Goal: Information Seeking & Learning: Learn about a topic

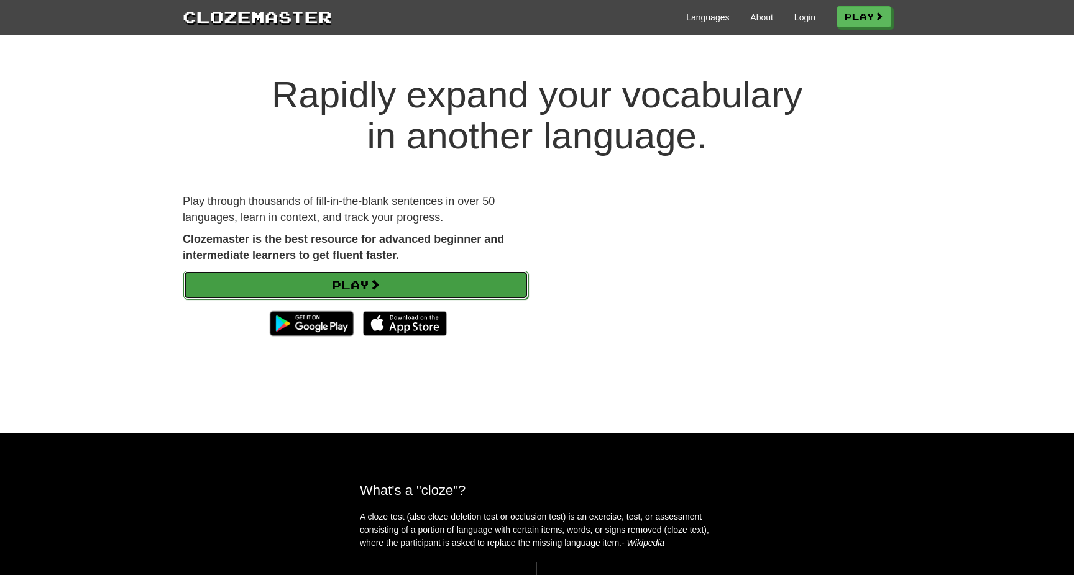
click at [344, 288] on link "Play" at bounding box center [355, 285] width 345 height 29
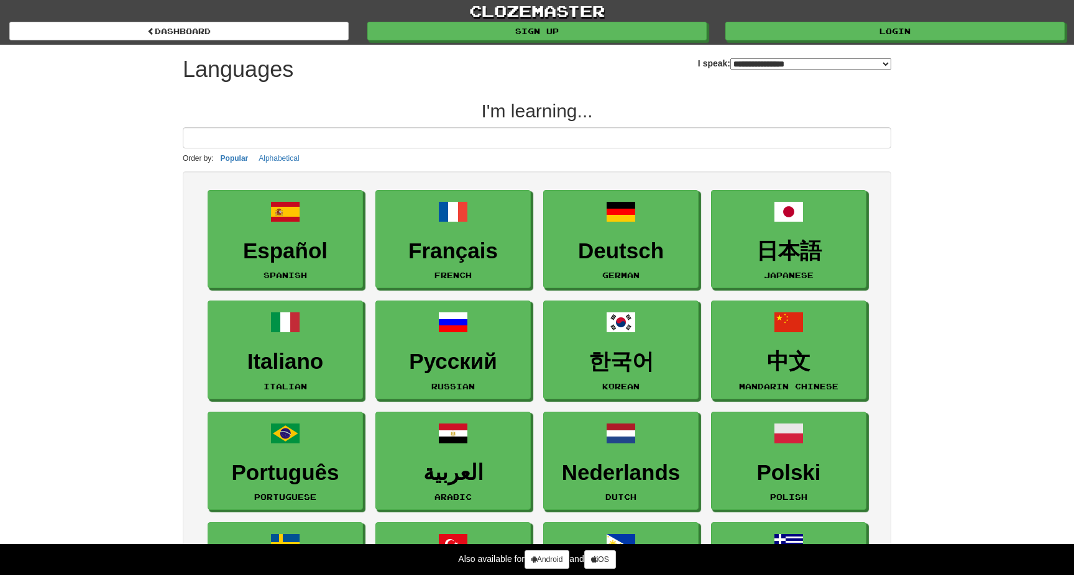
select select "*******"
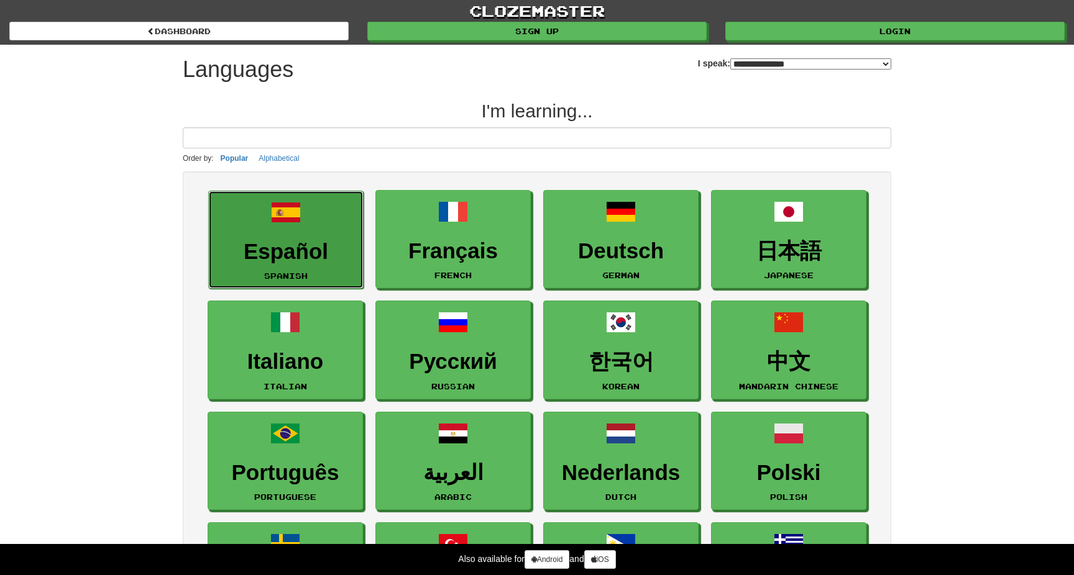
click at [332, 258] on h3 "Español" at bounding box center [286, 252] width 142 height 24
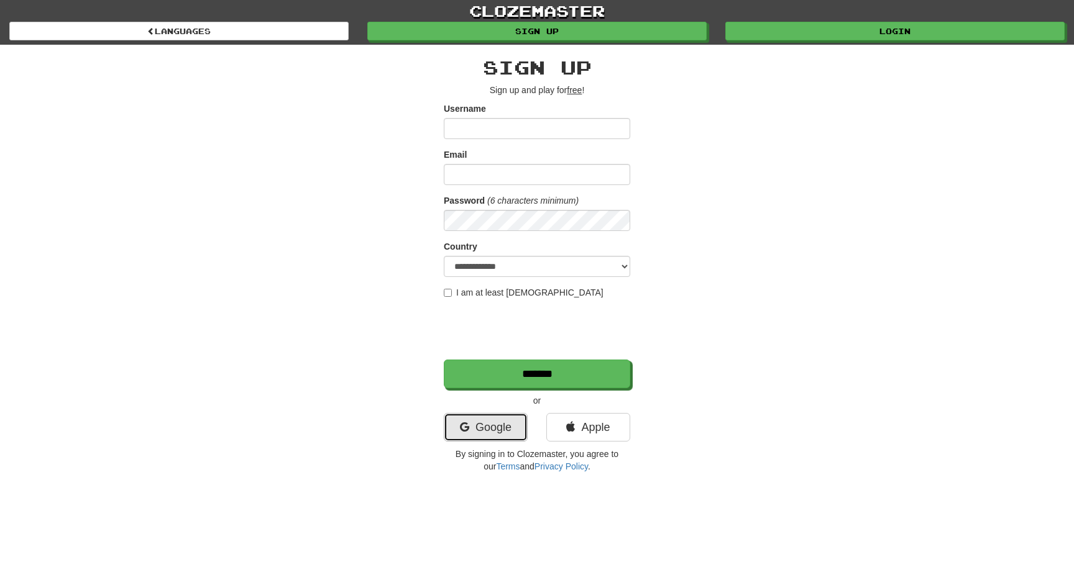
click at [501, 420] on link "Google" at bounding box center [486, 427] width 84 height 29
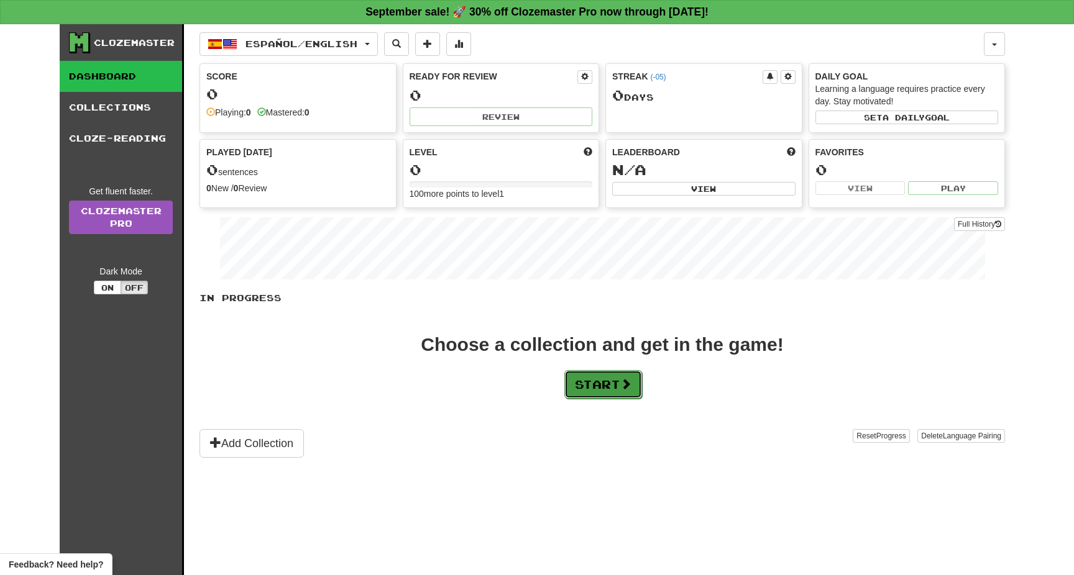
click at [629, 386] on span at bounding box center [625, 383] width 11 height 11
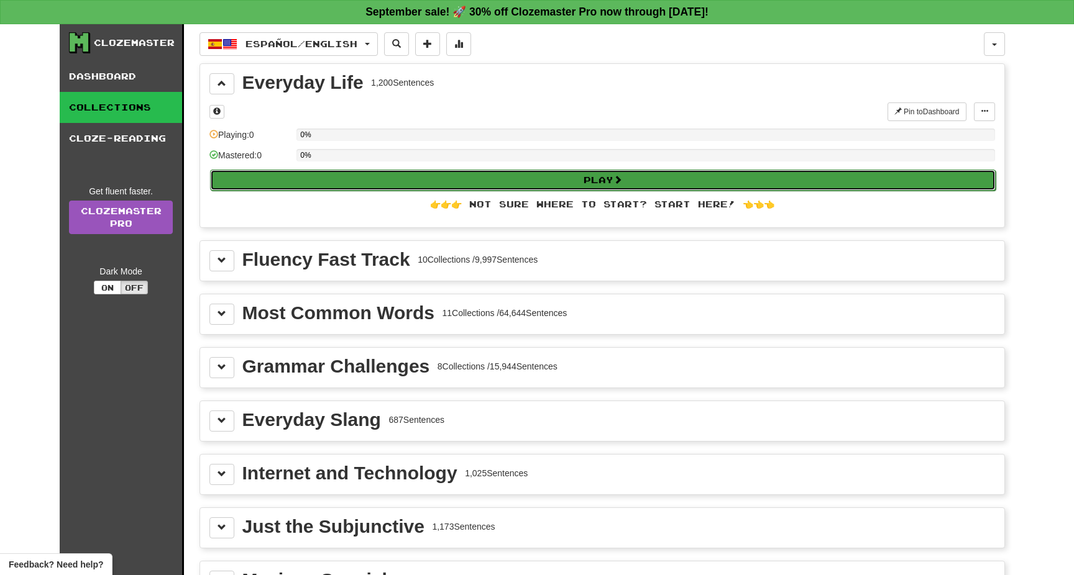
click at [506, 180] on button "Play" at bounding box center [602, 180] width 785 height 21
select select "**"
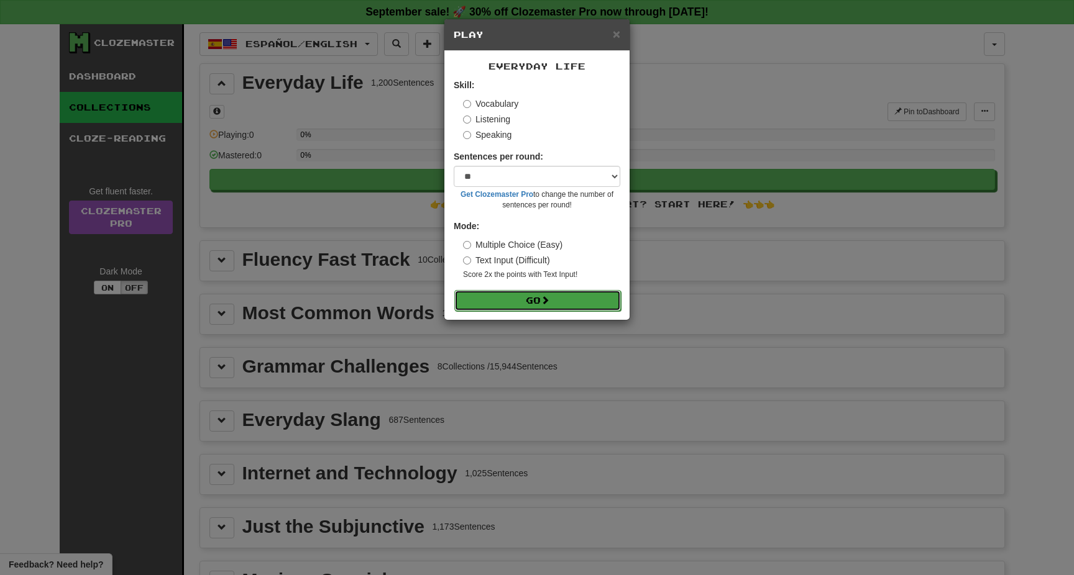
click at [531, 299] on button "Go" at bounding box center [537, 300] width 167 height 21
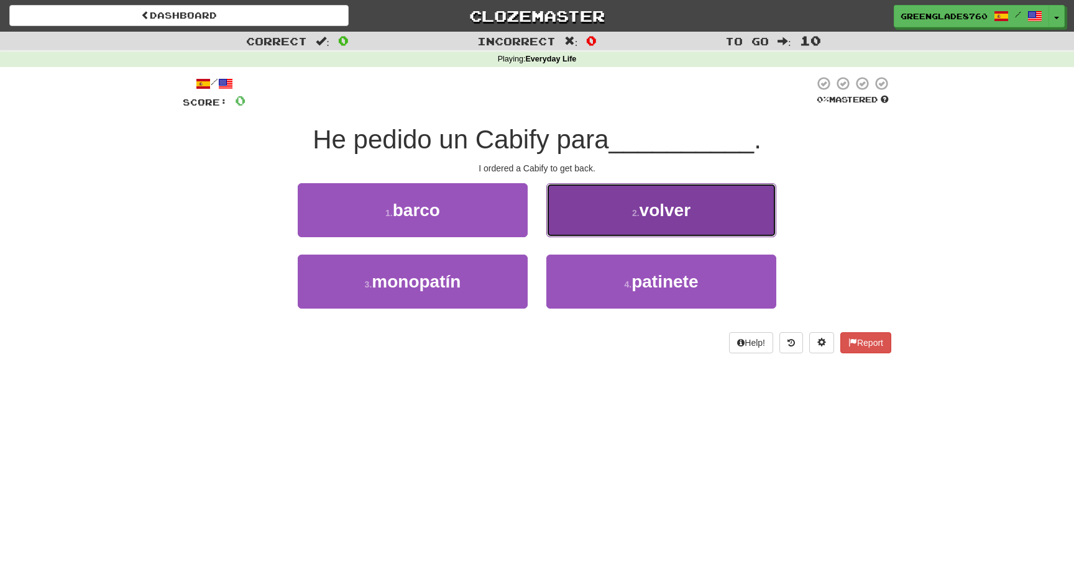
click at [615, 227] on button "2 . volver" at bounding box center [661, 210] width 230 height 54
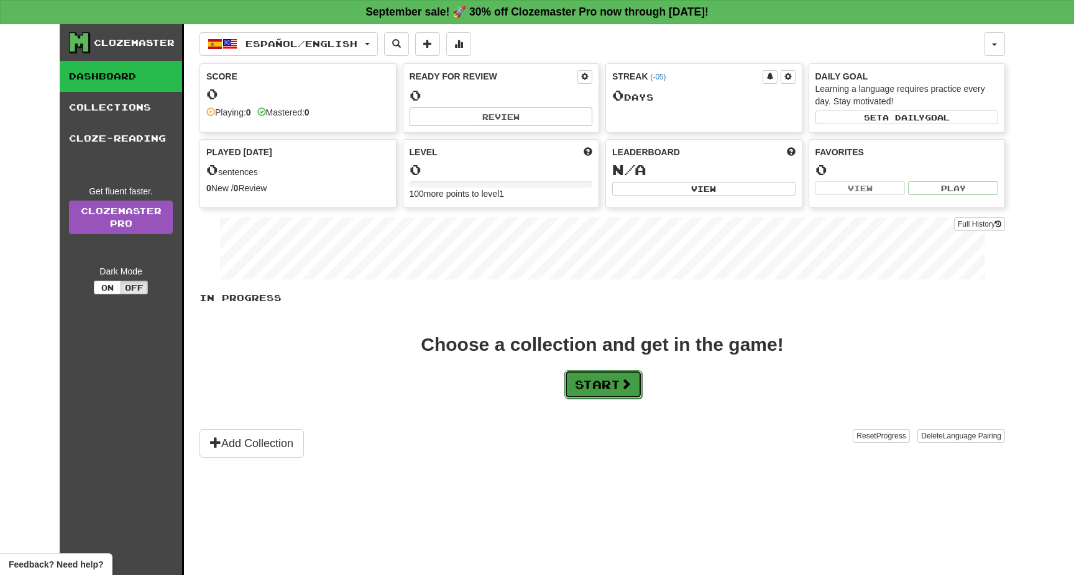
click at [628, 378] on span at bounding box center [625, 383] width 11 height 11
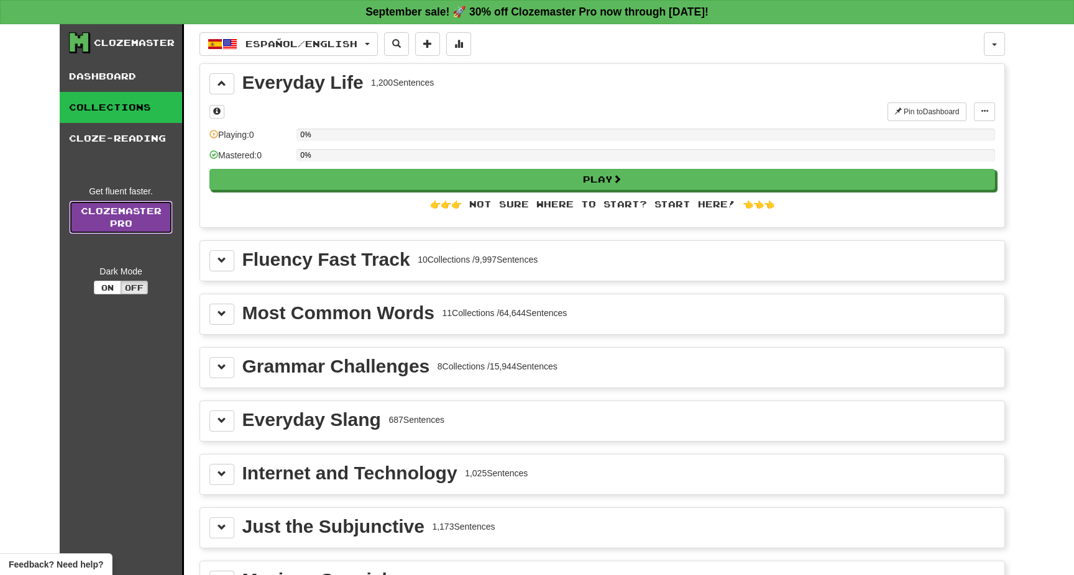
click at [140, 220] on link "Clozemaster Pro" at bounding box center [121, 218] width 104 height 34
